Goal: Find specific page/section: Find specific page/section

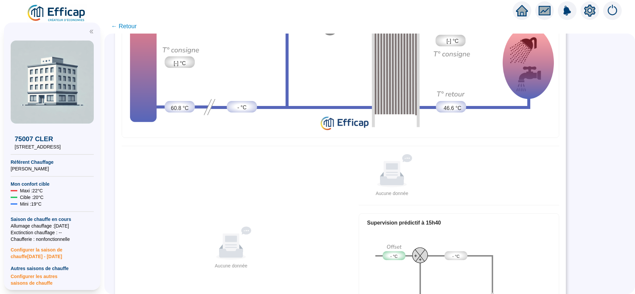
scroll to position [122, 0]
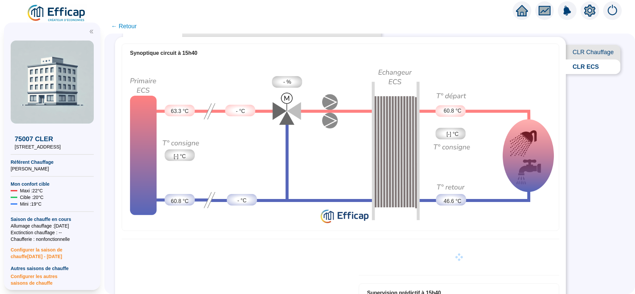
scroll to position [30, 0]
click at [585, 50] on span "CLR Chauffage" at bounding box center [593, 52] width 55 height 15
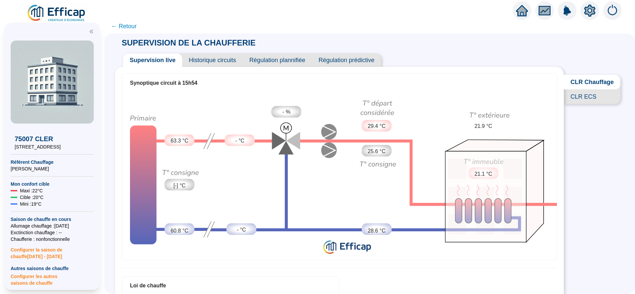
click at [133, 27] on span "← Retour" at bounding box center [124, 26] width 26 height 9
